Goal: Information Seeking & Learning: Understand process/instructions

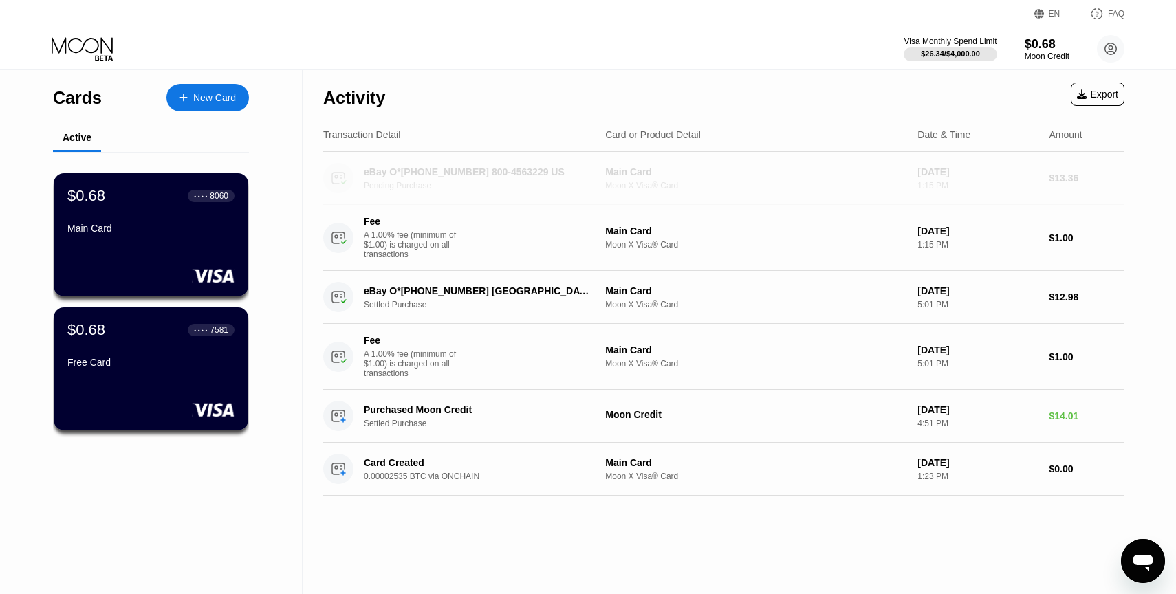
click at [571, 172] on div "eBay O*[PHONE_NUMBER] 800-4563229 US" at bounding box center [477, 171] width 227 height 11
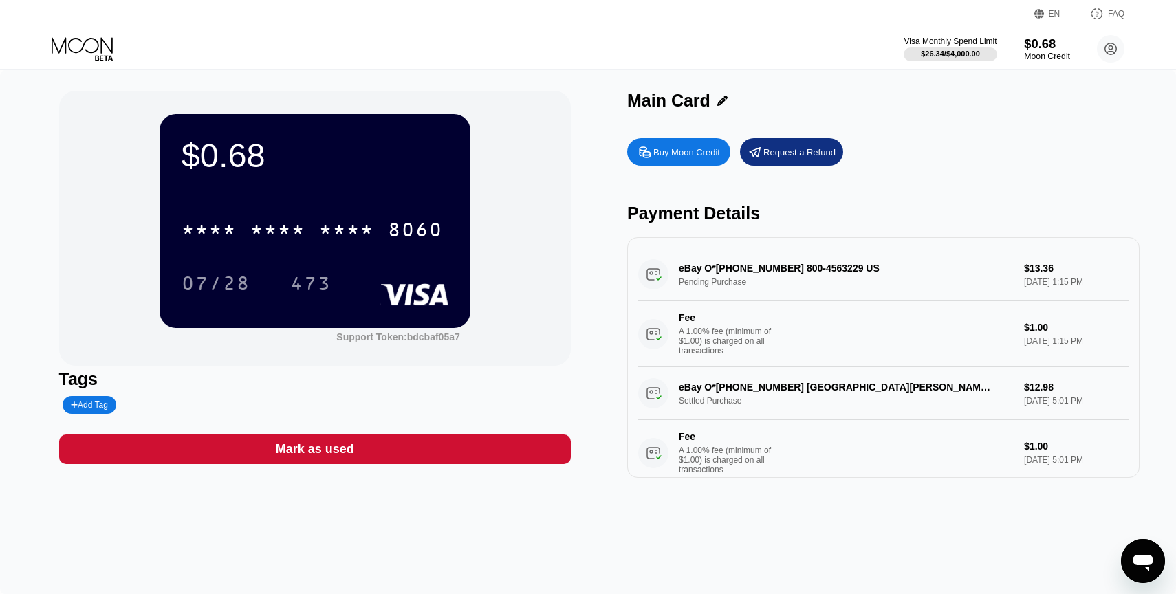
click at [1048, 45] on div "$0.68" at bounding box center [1047, 43] width 46 height 14
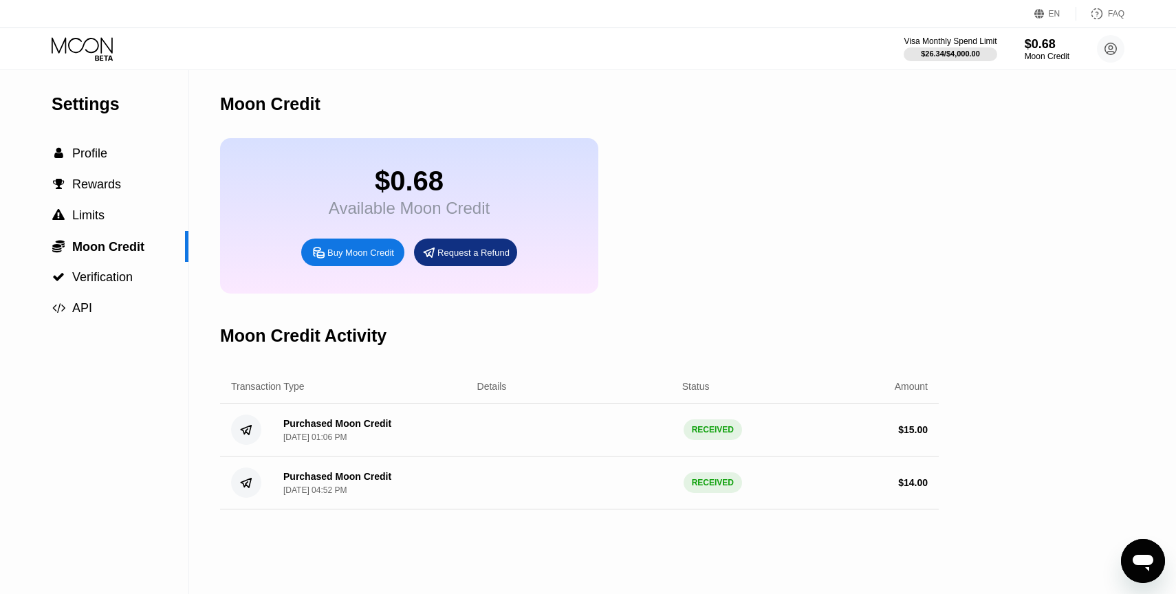
click at [298, 96] on div "Moon Credit" at bounding box center [270, 104] width 100 height 20
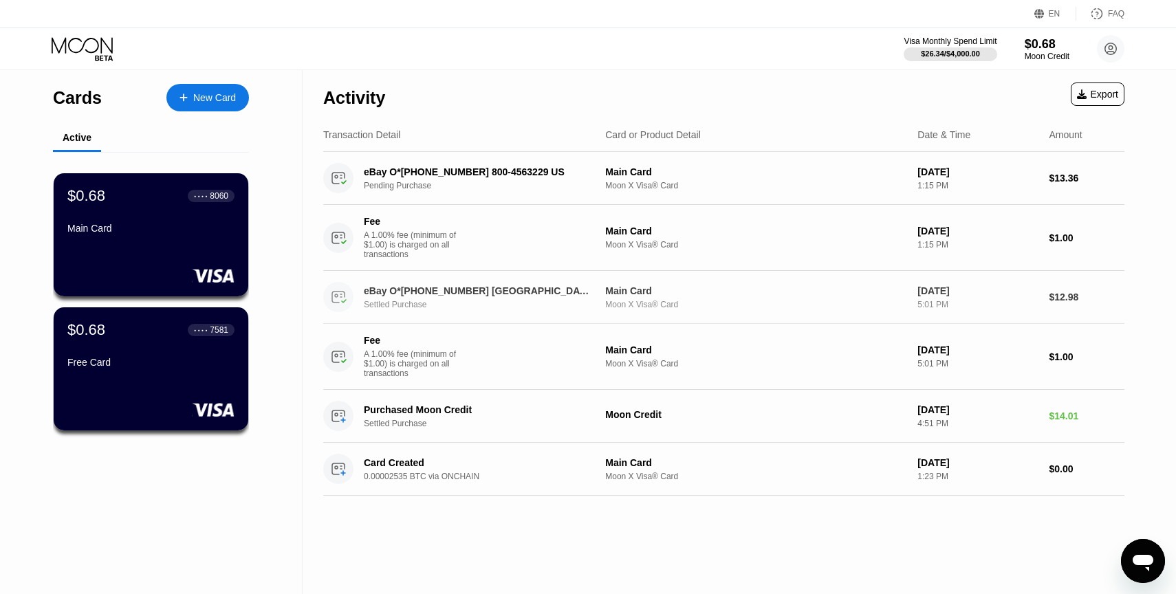
scroll to position [203, 0]
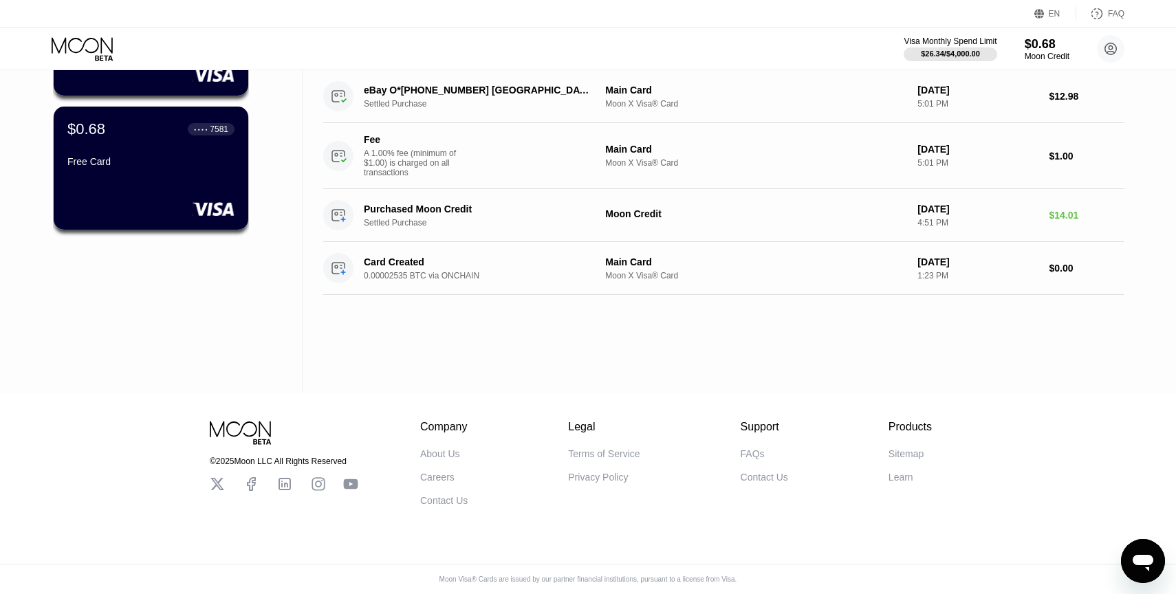
click at [751, 448] on div "FAQs" at bounding box center [752, 453] width 24 height 11
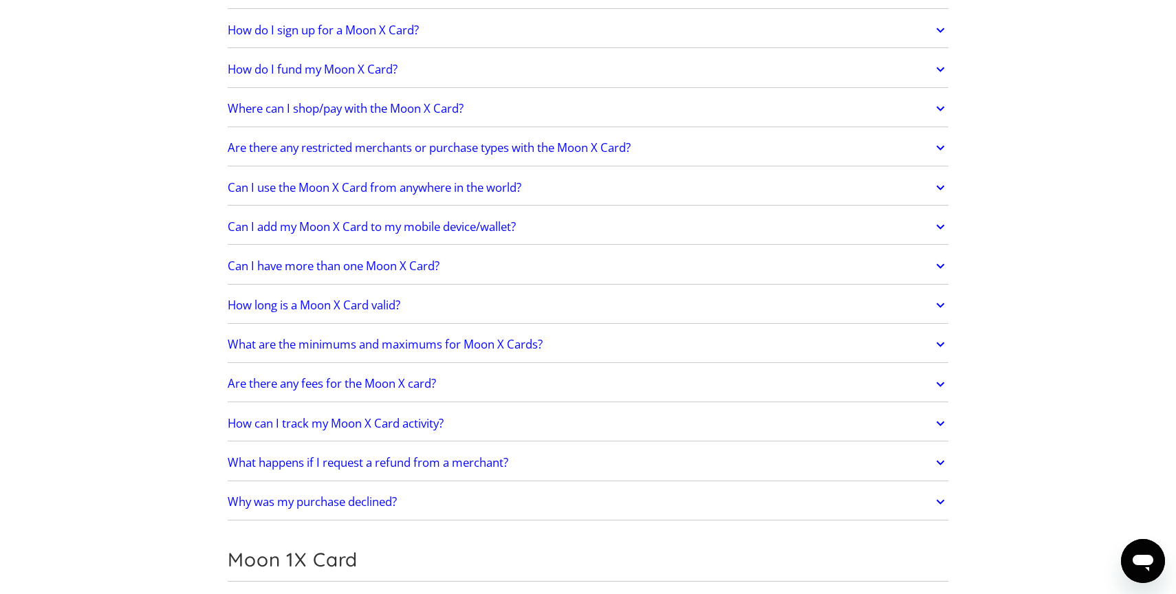
scroll to position [1093, 0]
click at [438, 465] on h2 "What happens if I request a refund from a merchant?" at bounding box center [368, 464] width 281 height 14
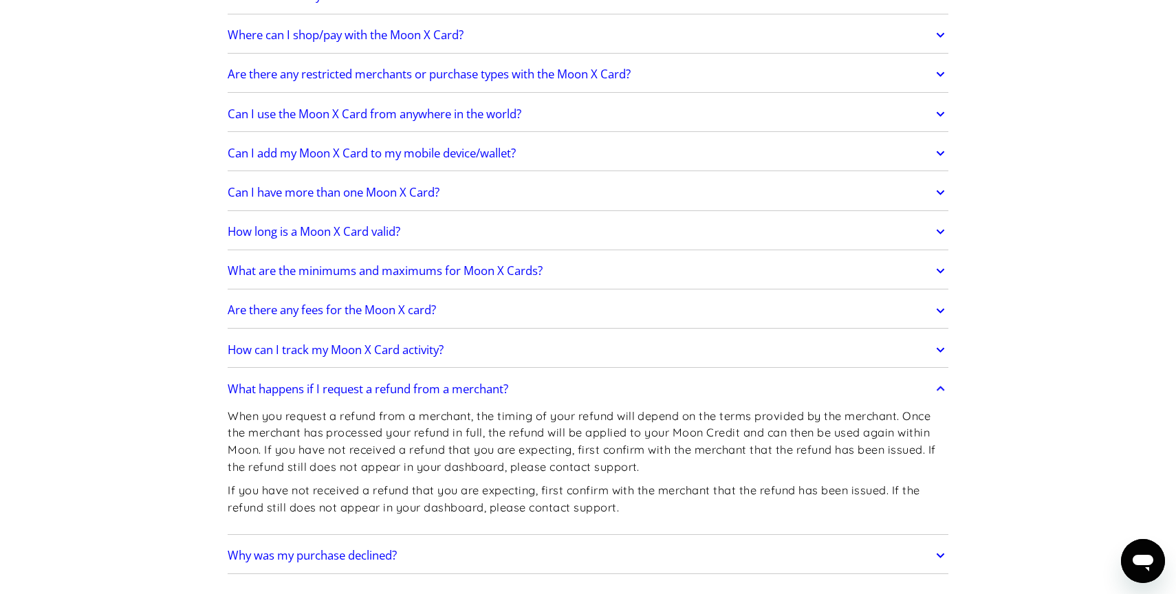
scroll to position [1168, 0]
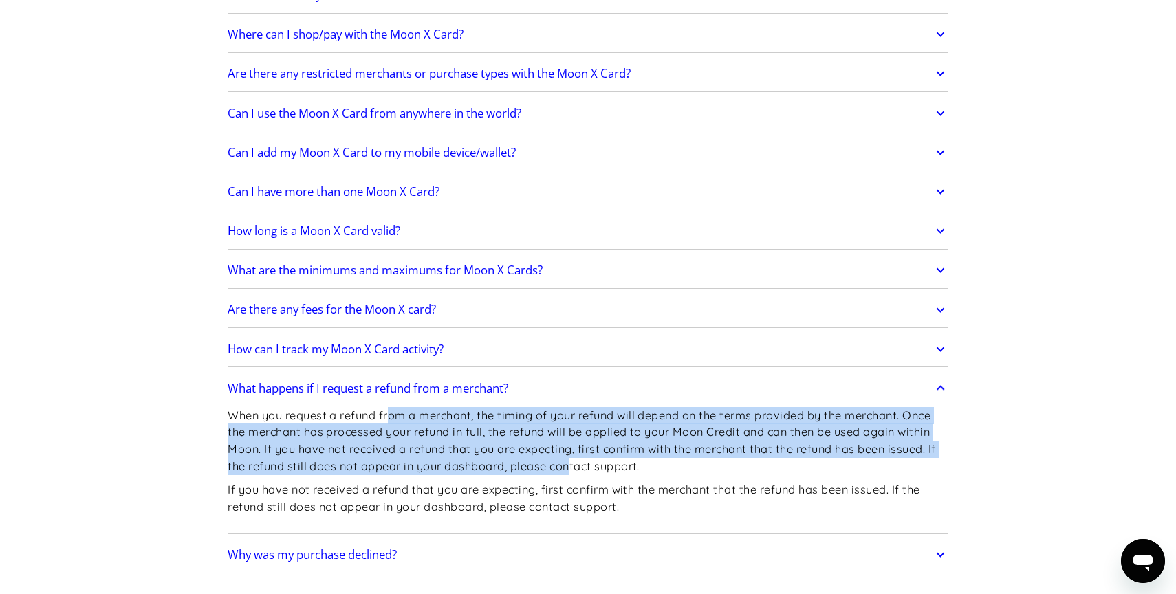
drag, startPoint x: 391, startPoint y: 419, endPoint x: 564, endPoint y: 460, distance: 178.6
click at [564, 460] on p "When you request a refund from a merchant, the timing of your refund will depen…" at bounding box center [588, 440] width 721 height 67
